Goal: Find contact information: Find contact information

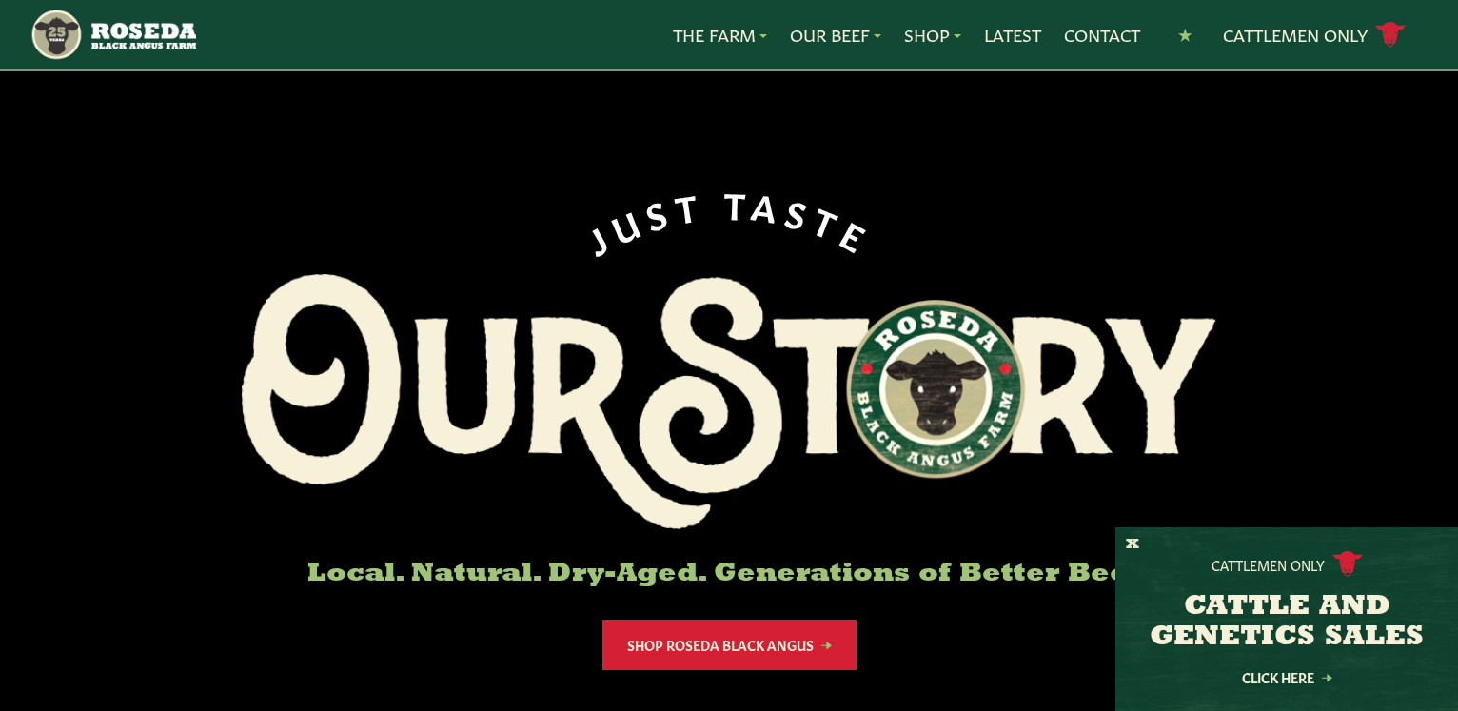
scroll to position [97, 0]
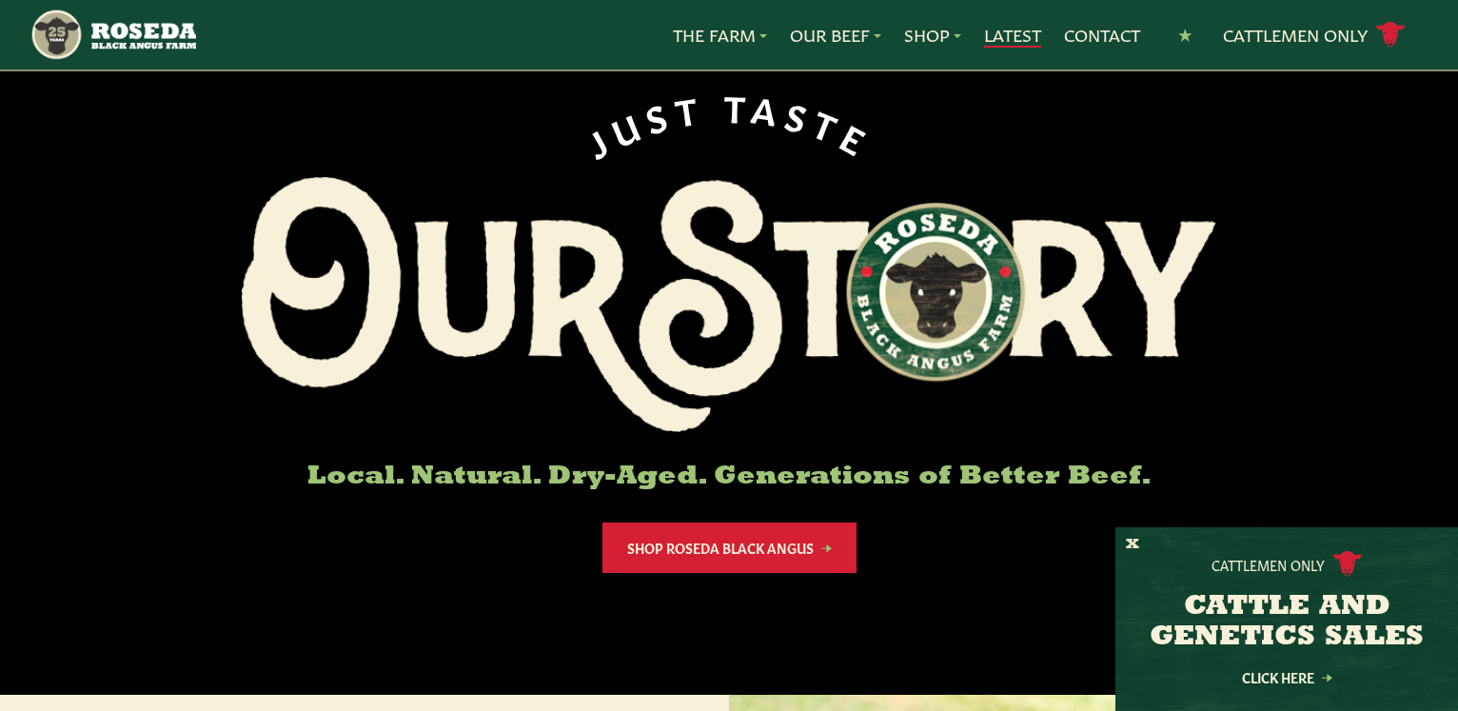
click at [997, 38] on link "Latest" at bounding box center [1012, 35] width 57 height 25
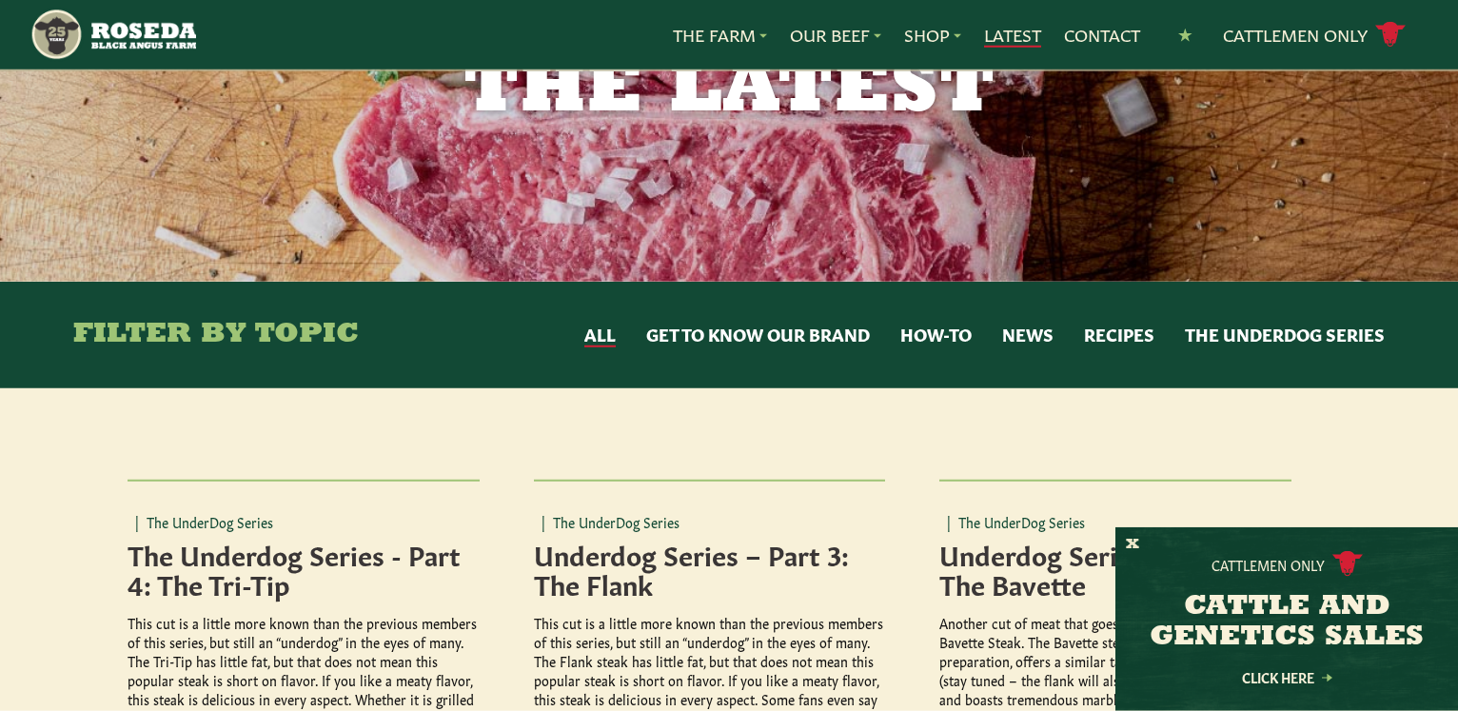
scroll to position [194, 0]
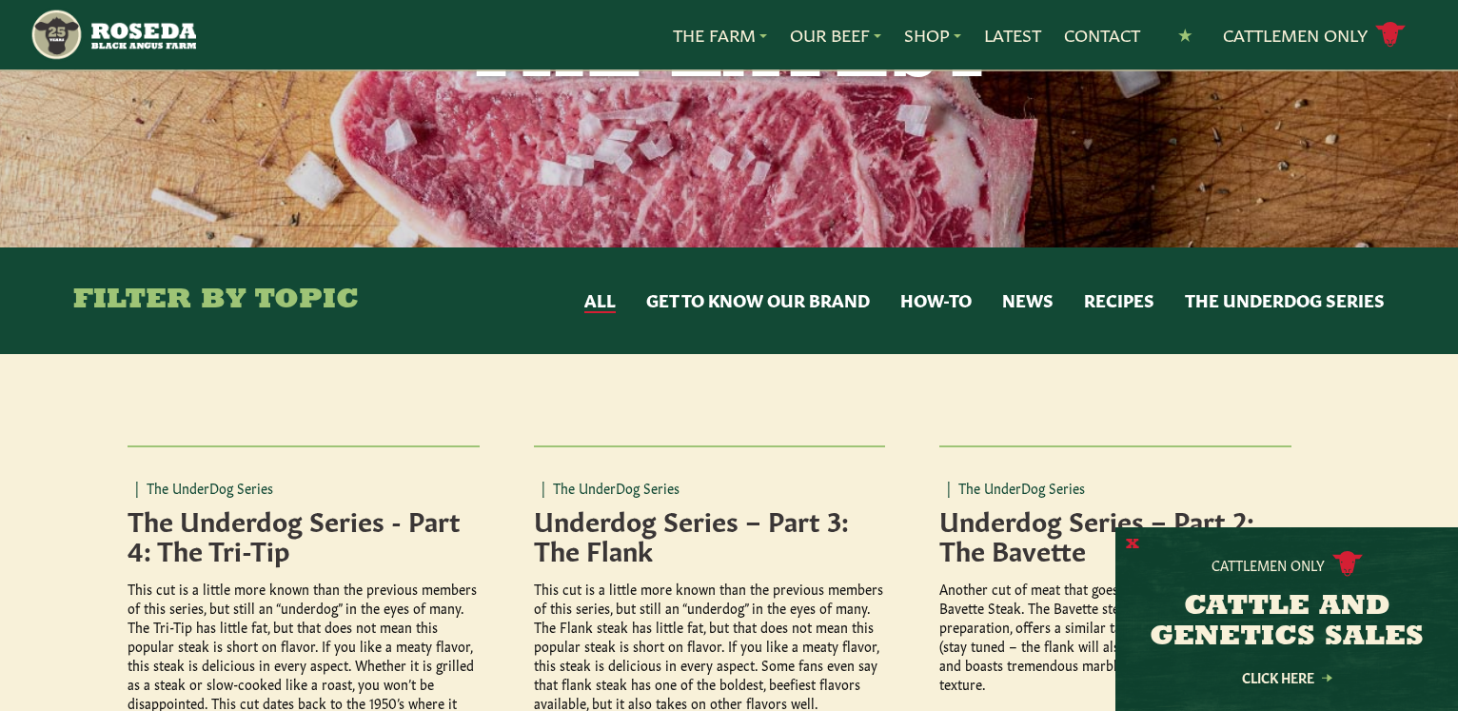
click at [1134, 542] on button "X" at bounding box center [1132, 545] width 13 height 20
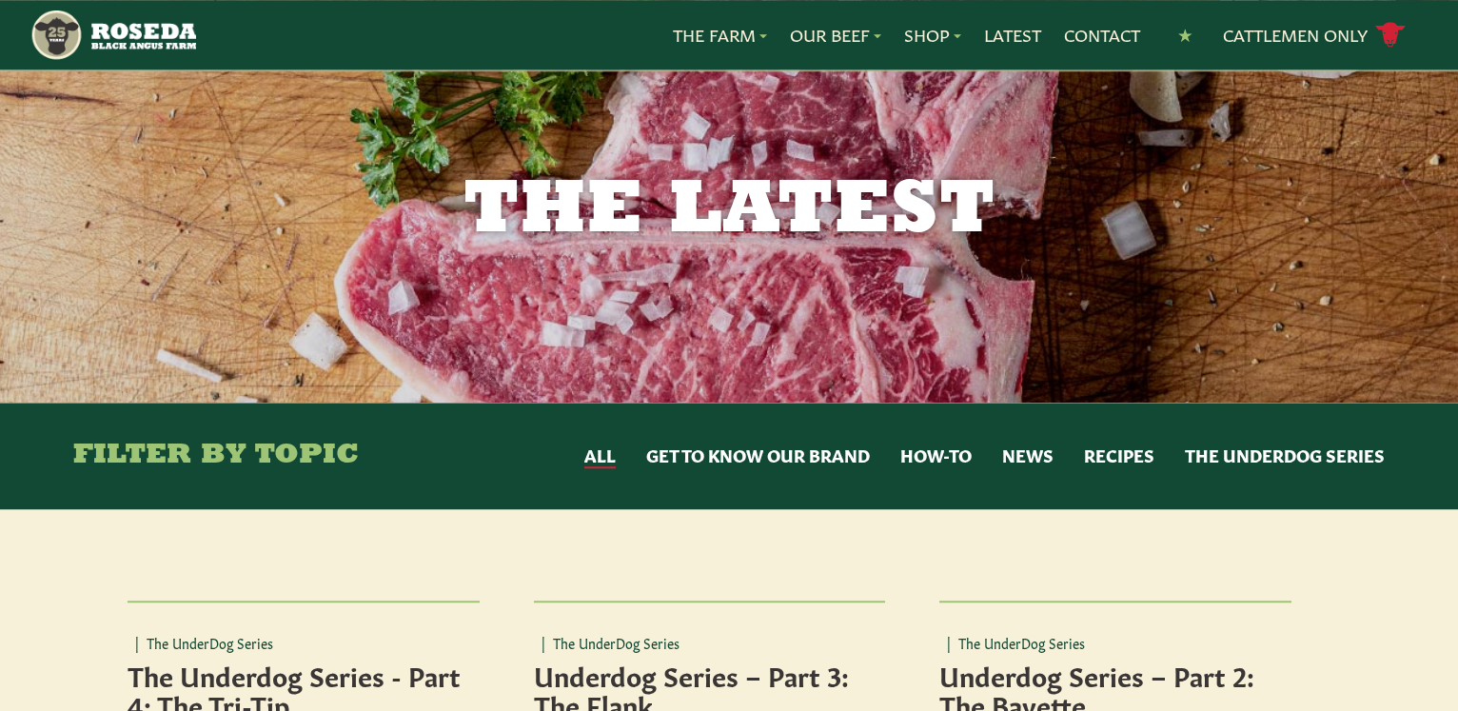
scroll to position [0, 0]
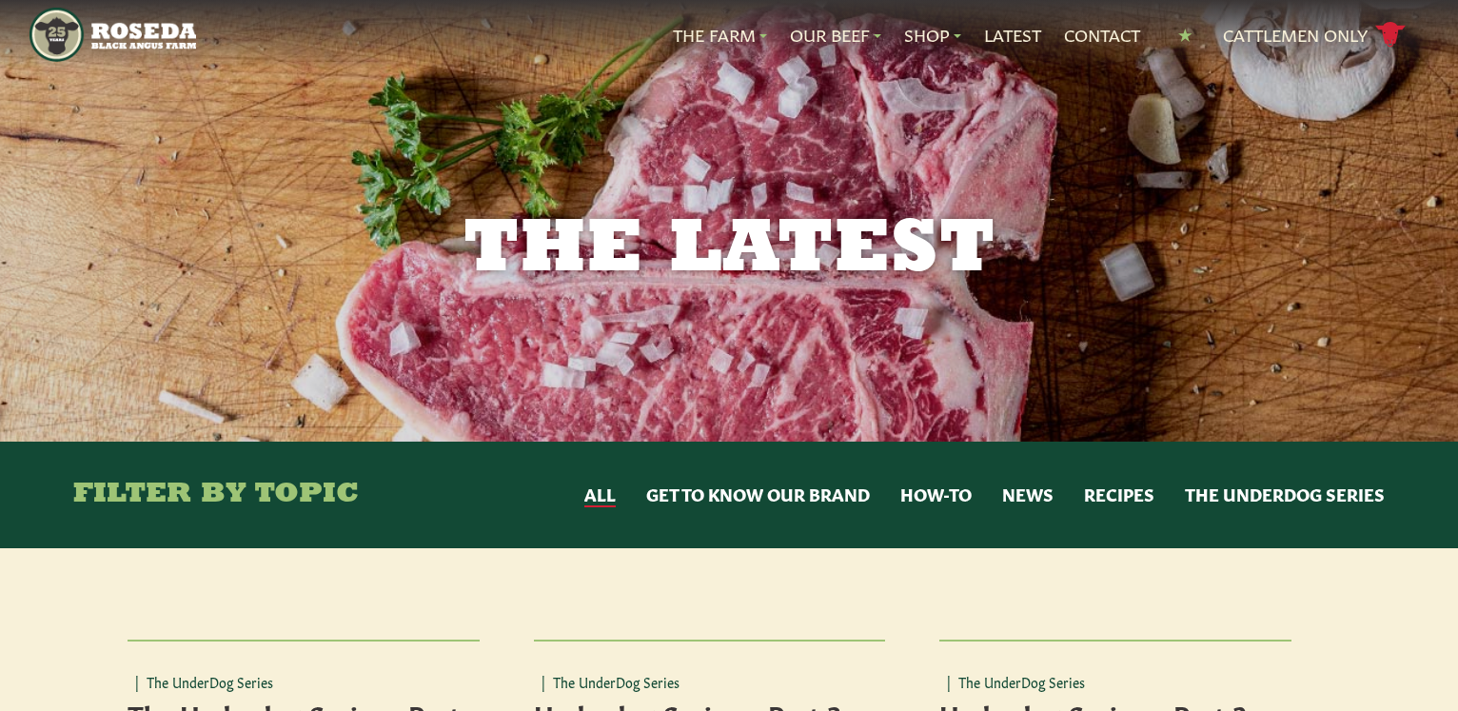
click at [1036, 496] on button "News" at bounding box center [1027, 495] width 51 height 25
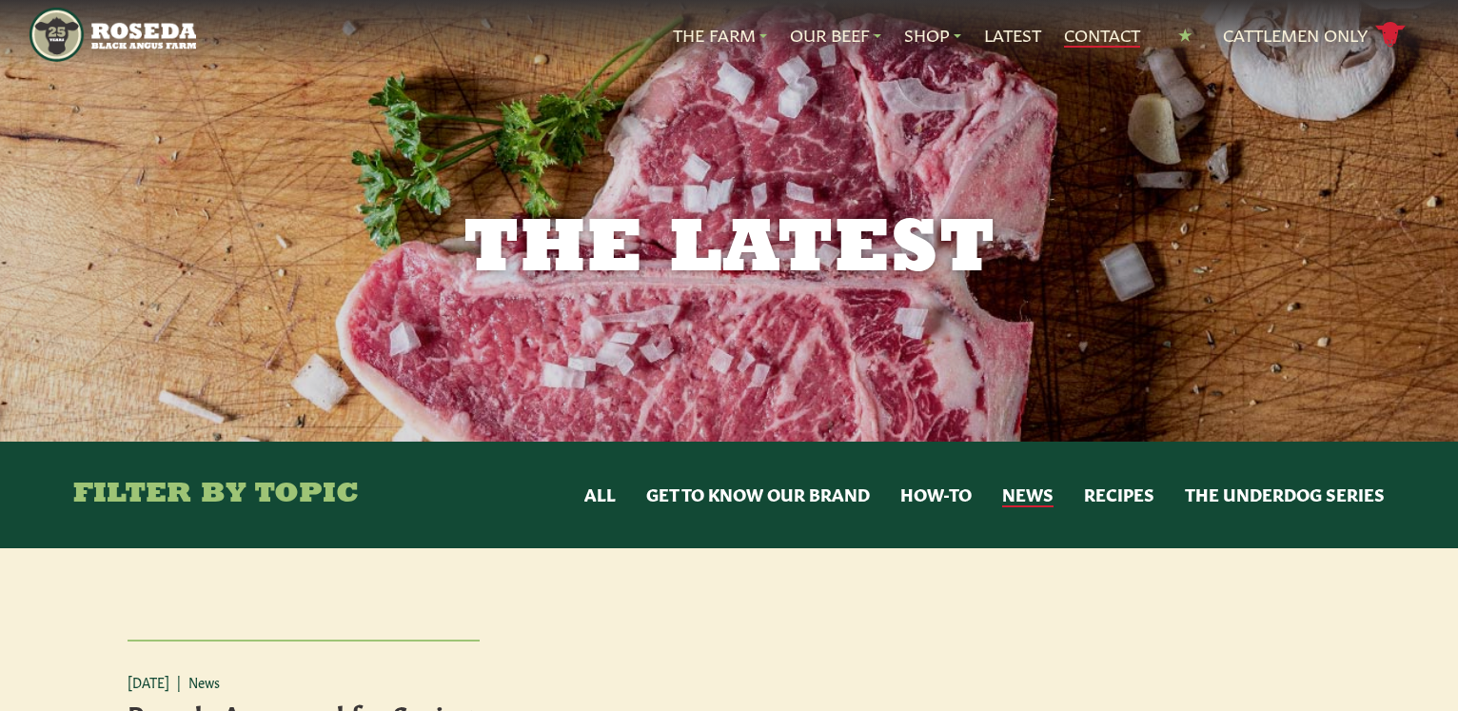
click at [1097, 33] on link "Contact" at bounding box center [1102, 35] width 76 height 25
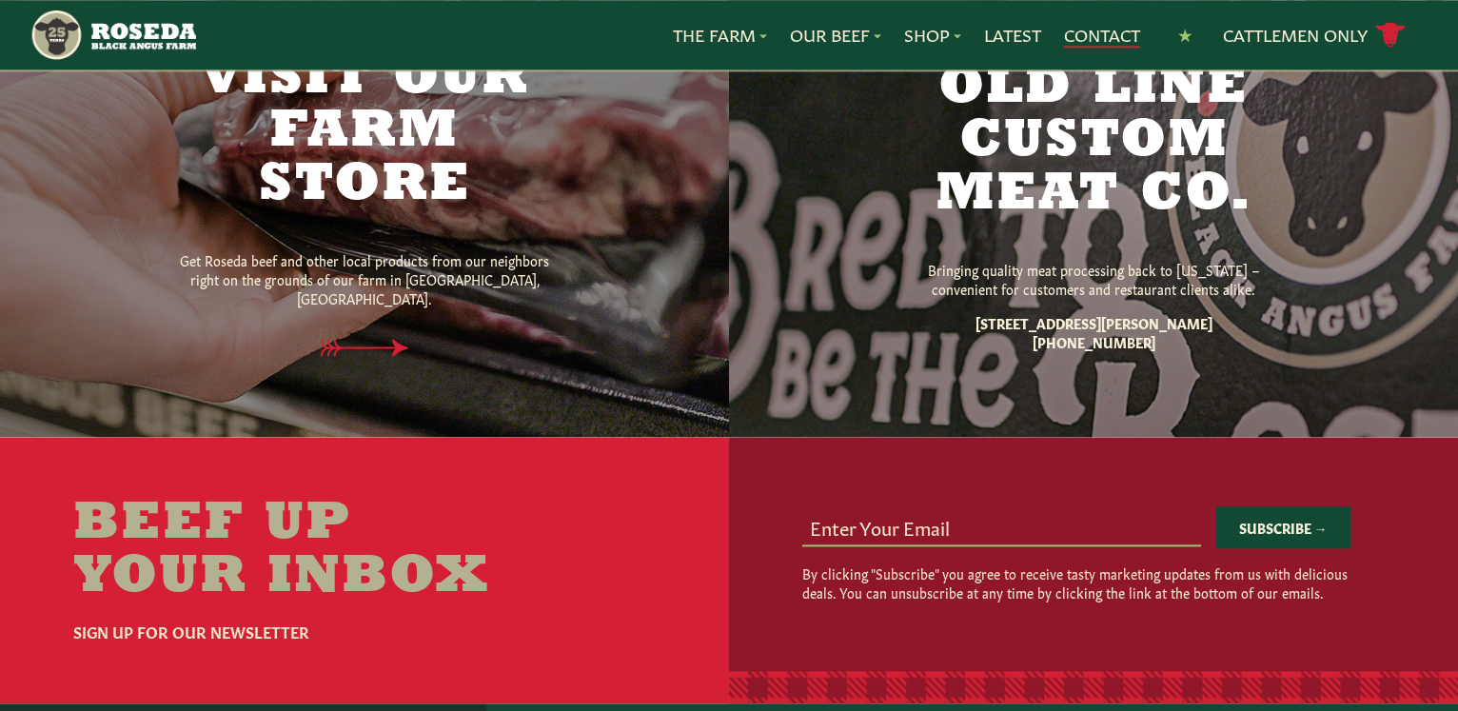
scroll to position [1359, 0]
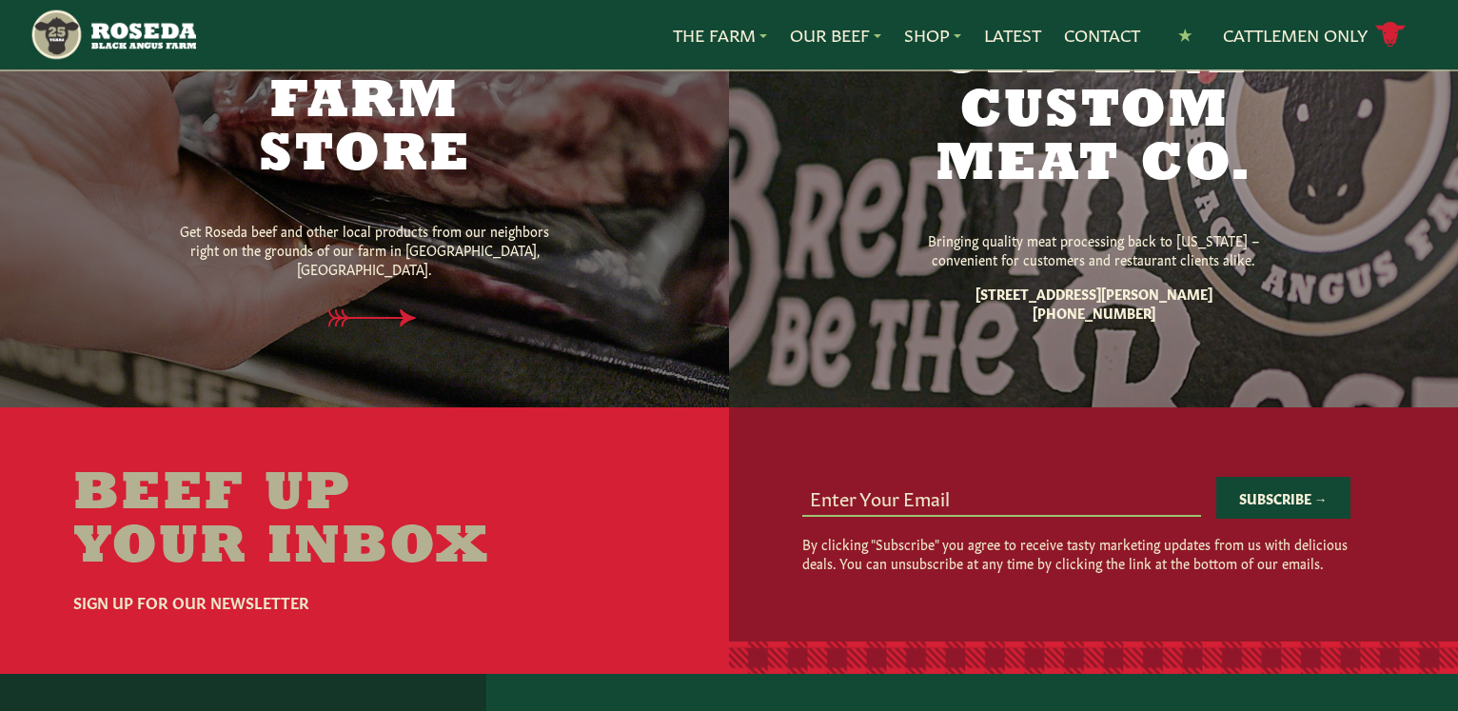
click at [390, 120] on h2 "Visit Our Farm Store" at bounding box center [365, 103] width 400 height 160
click at [384, 325] on icon at bounding box center [380, 317] width 96 height 19
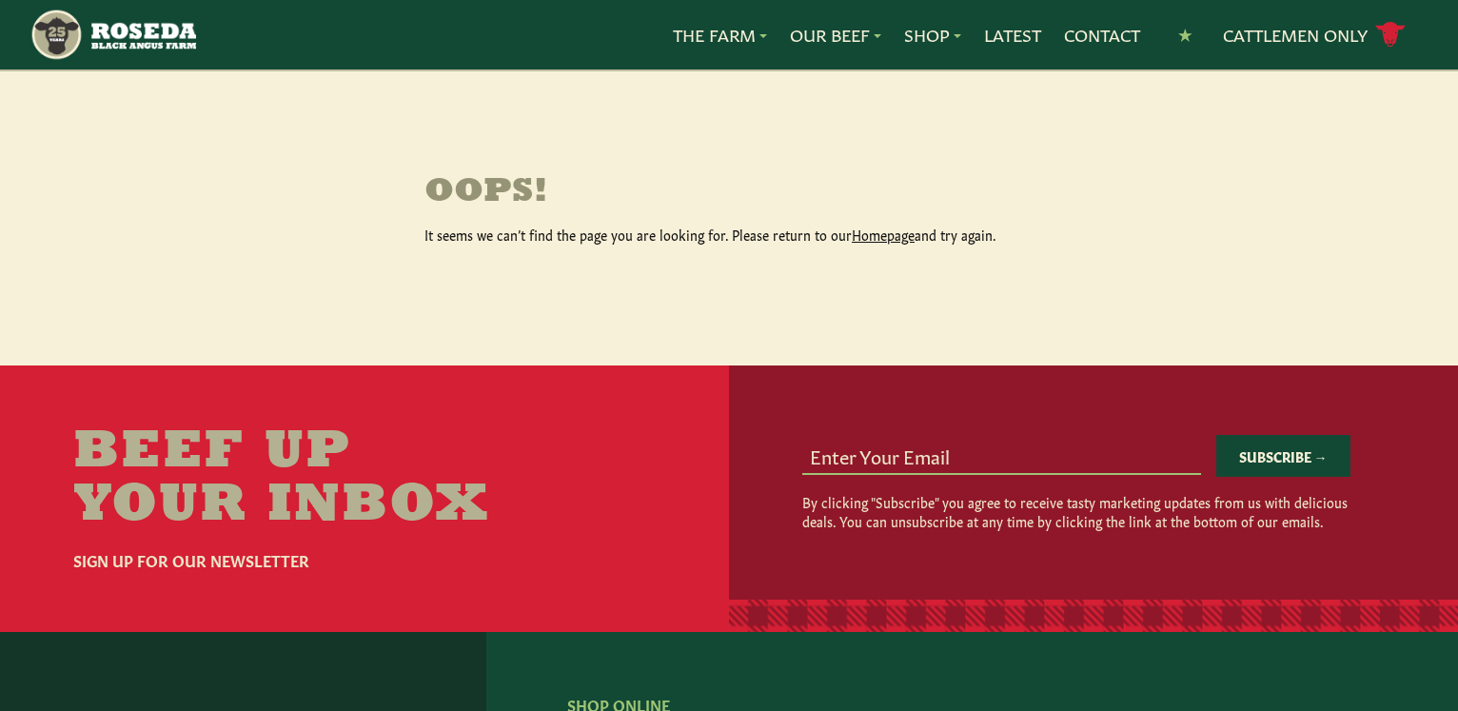
scroll to position [291, 0]
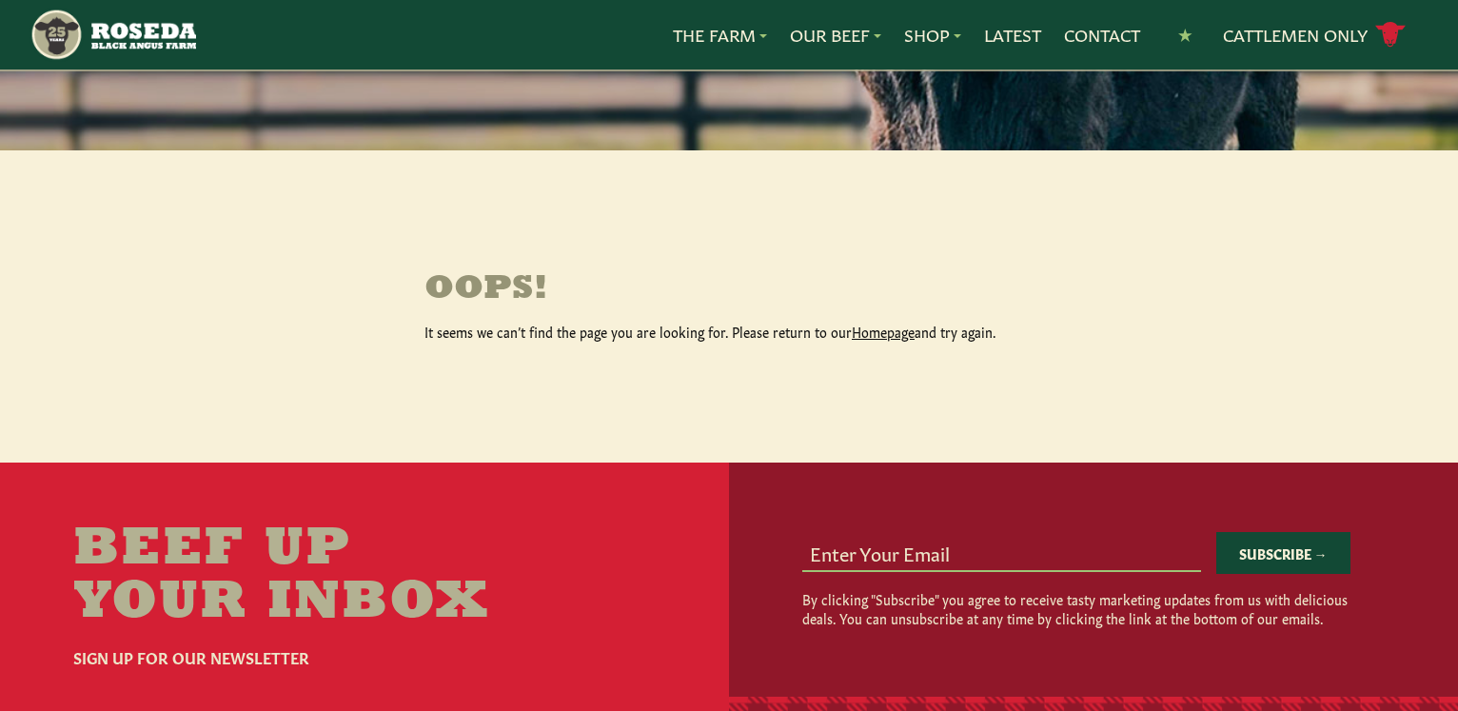
click at [858, 327] on link "Homepage" at bounding box center [883, 331] width 63 height 19
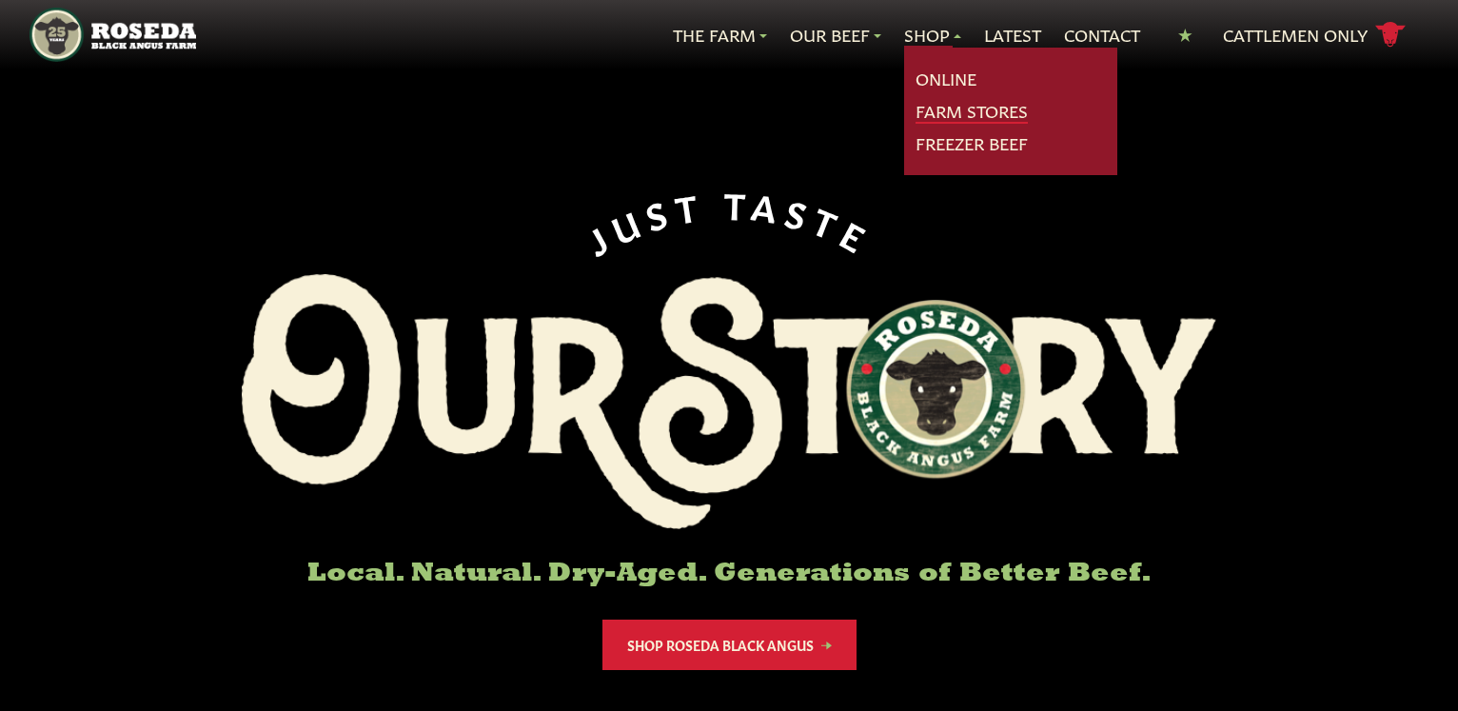
click at [941, 111] on link "Farm Stores" at bounding box center [972, 111] width 112 height 25
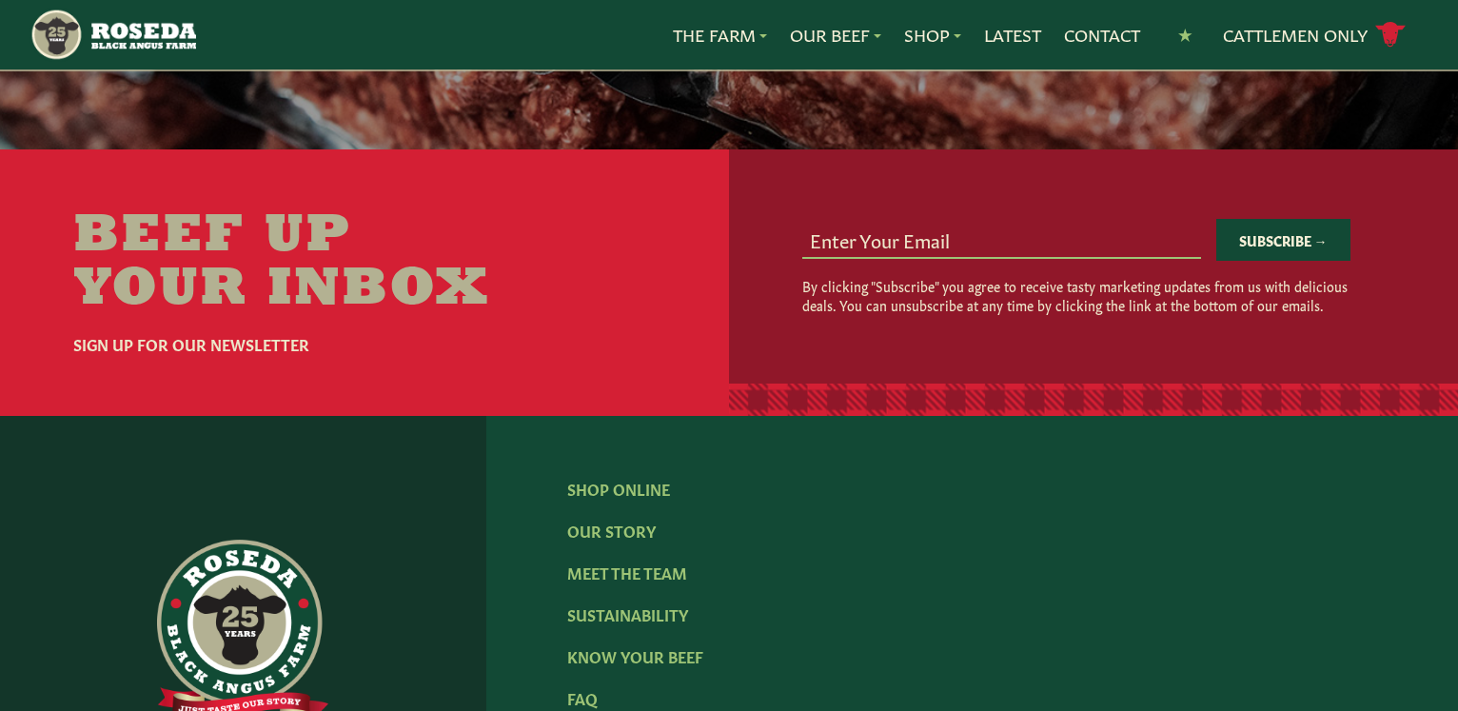
scroll to position [3010, 0]
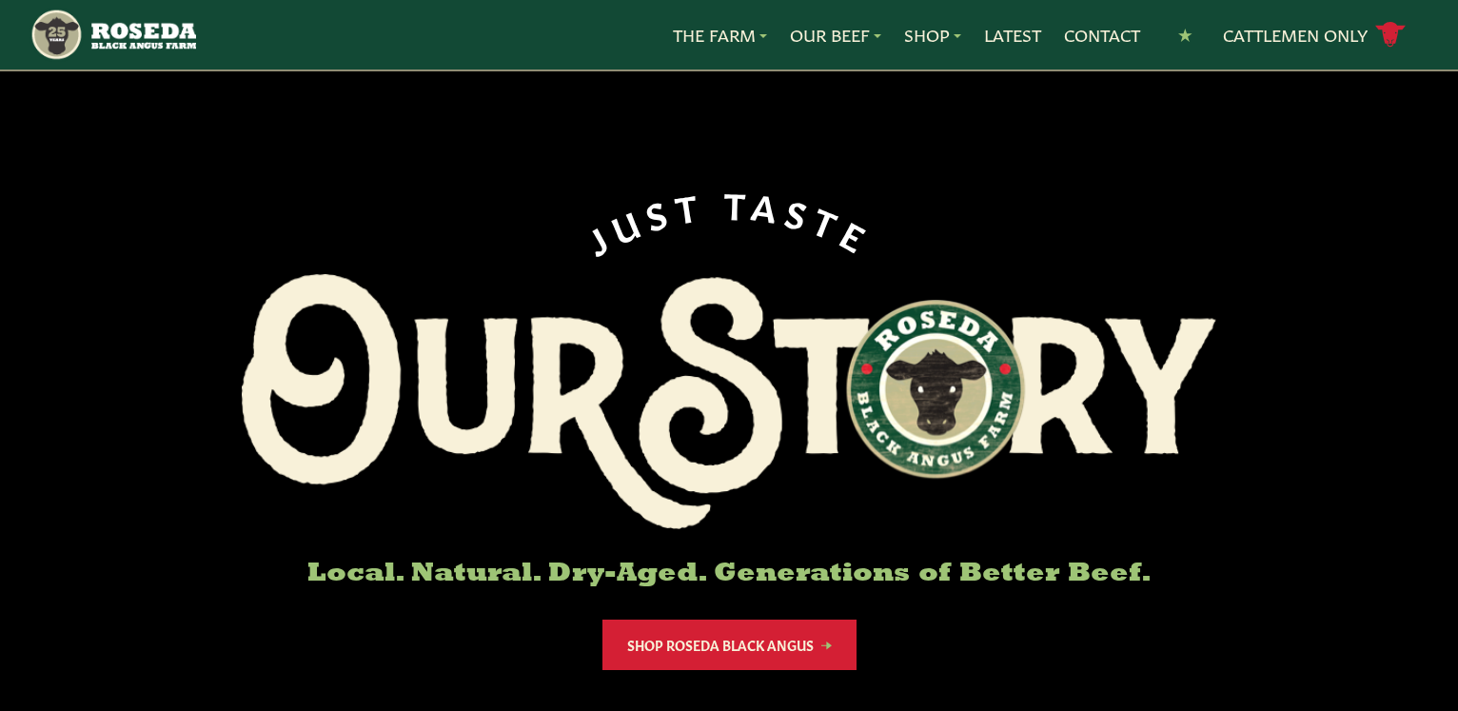
scroll to position [291, 0]
